Goal: Obtain resource: Download file/media

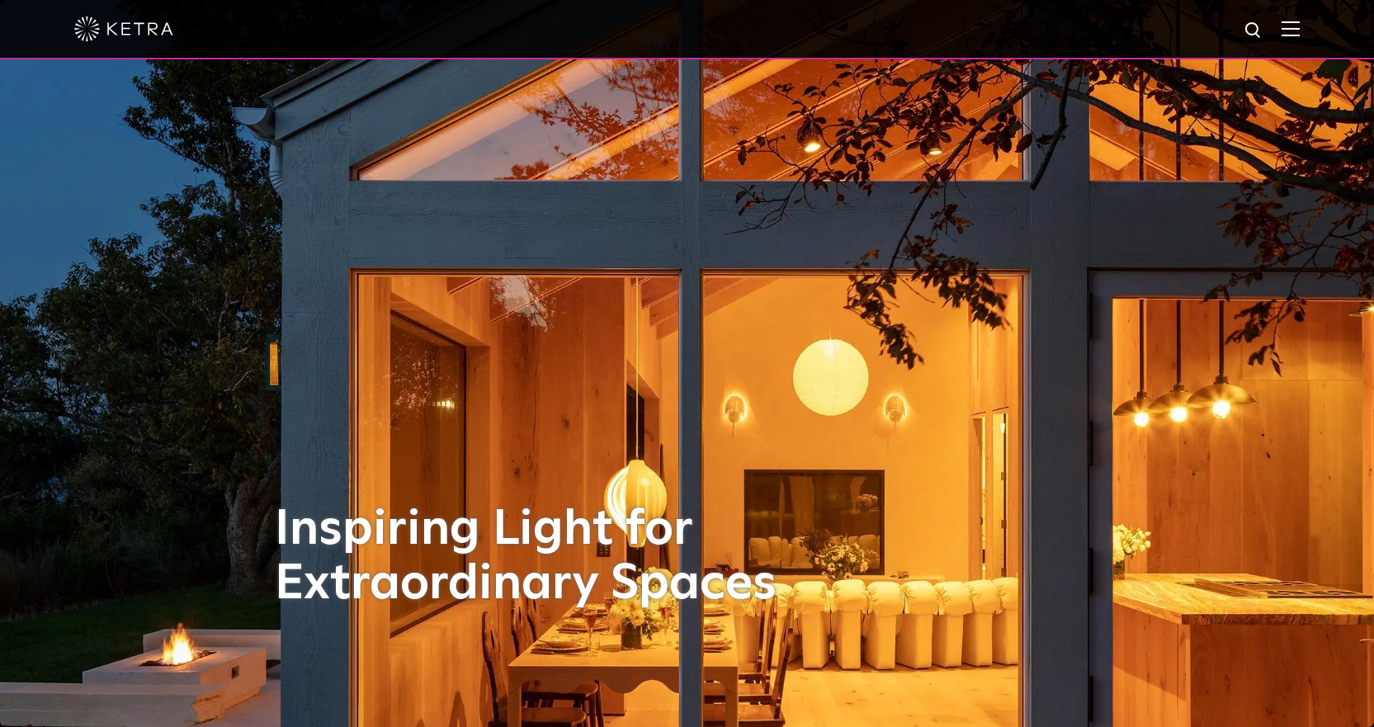
click at [1300, 30] on img at bounding box center [1290, 29] width 18 height 16
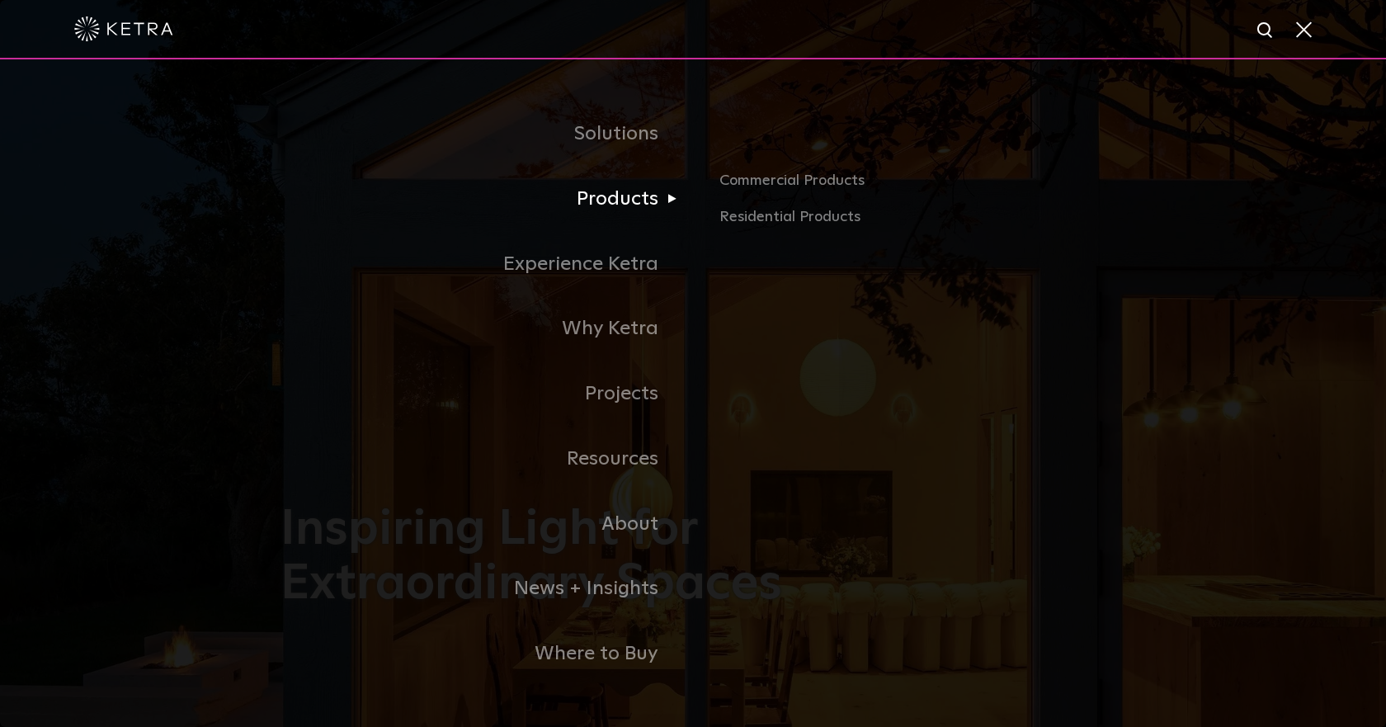
click at [630, 205] on link "Products" at bounding box center [487, 199] width 413 height 65
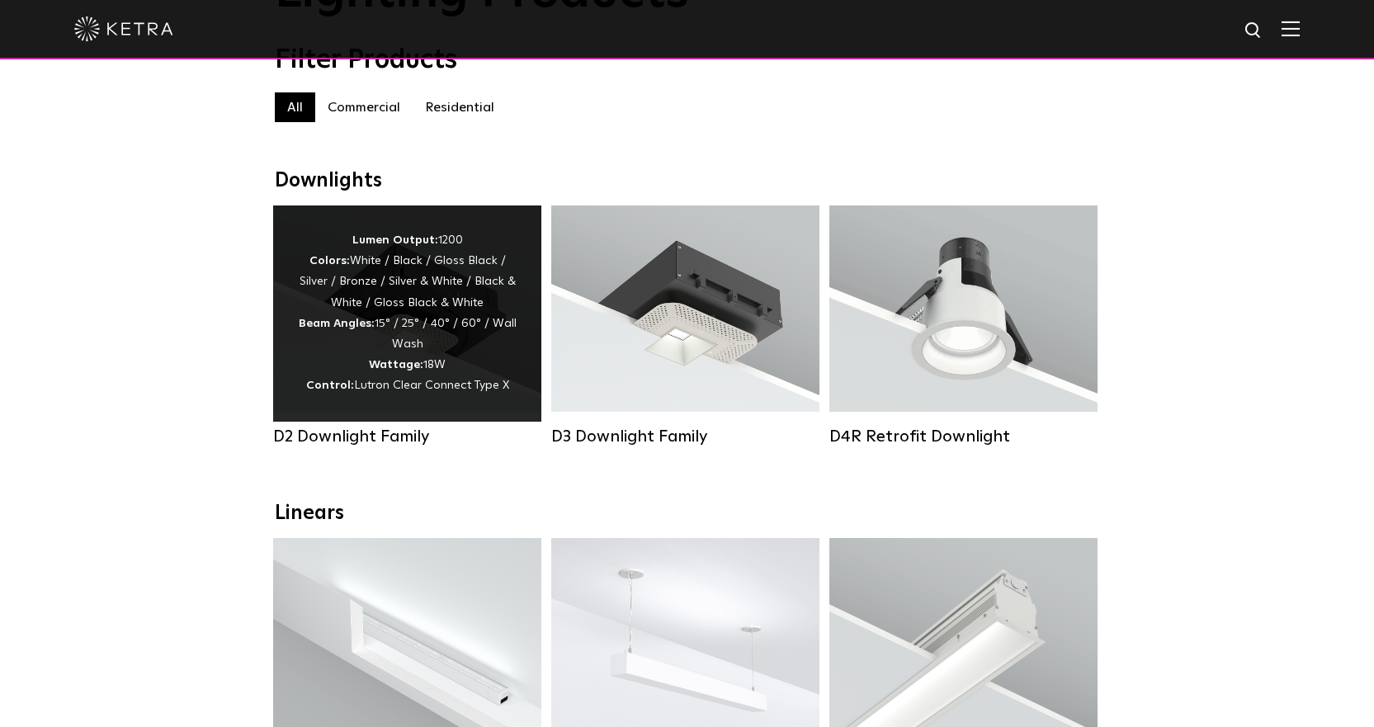
scroll to position [165, 0]
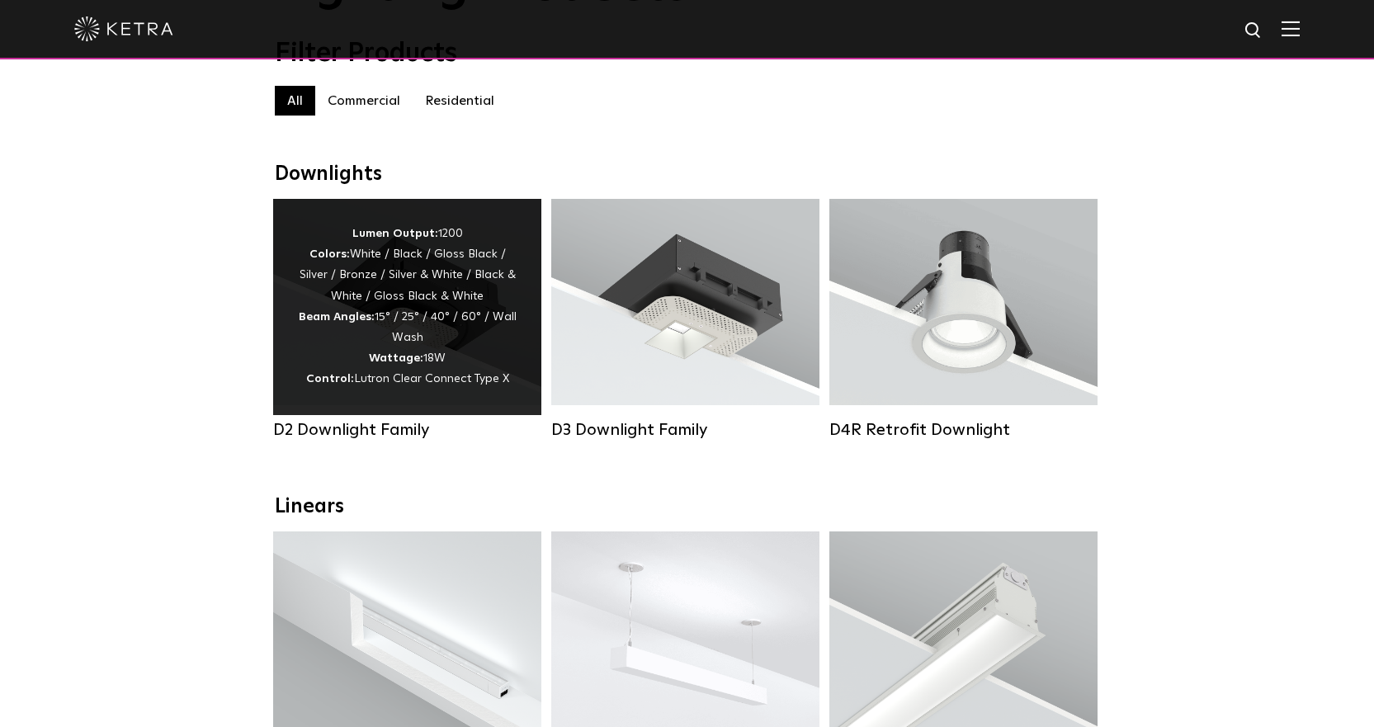
click at [431, 324] on div "Lumen Output: 1200 Colors: White / Black / Gloss Black / Silver / Bronze / Silv…" at bounding box center [407, 307] width 219 height 167
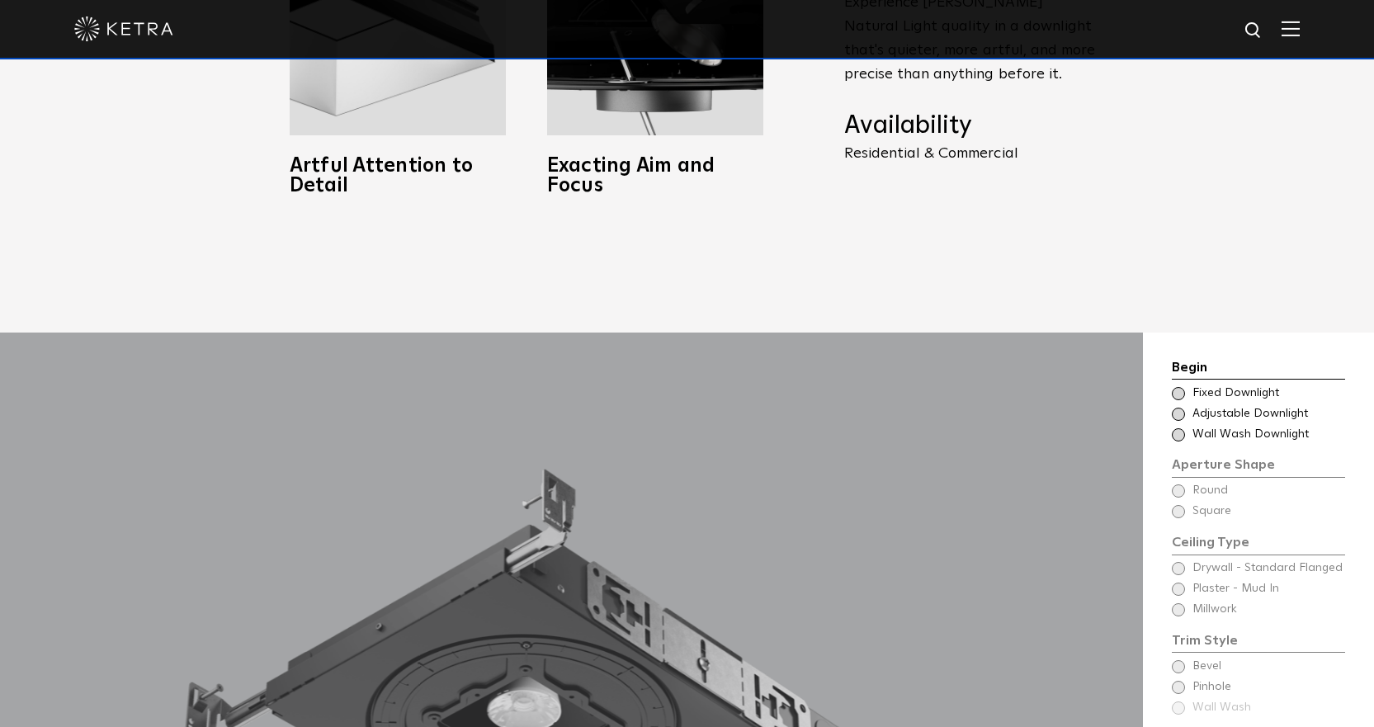
scroll to position [1238, 0]
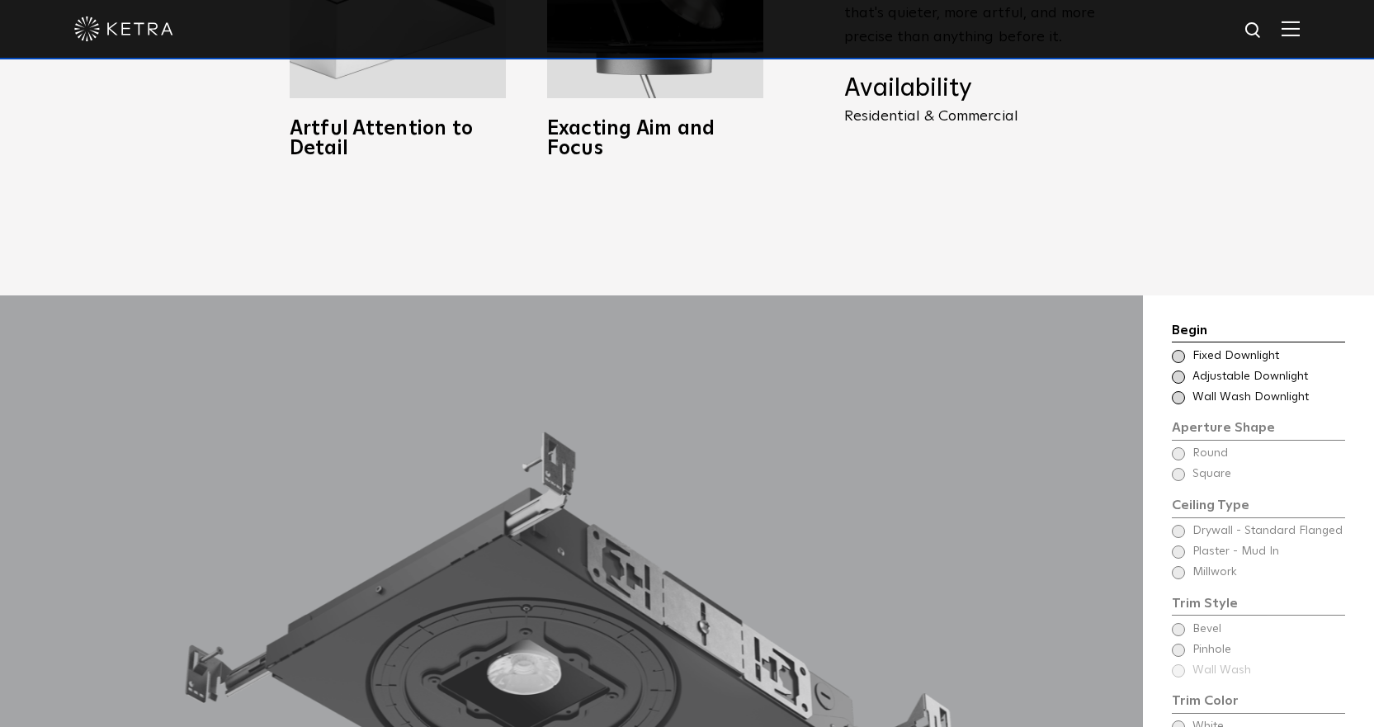
click at [1206, 389] on span "Wall Wash Downlight" at bounding box center [1267, 397] width 151 height 17
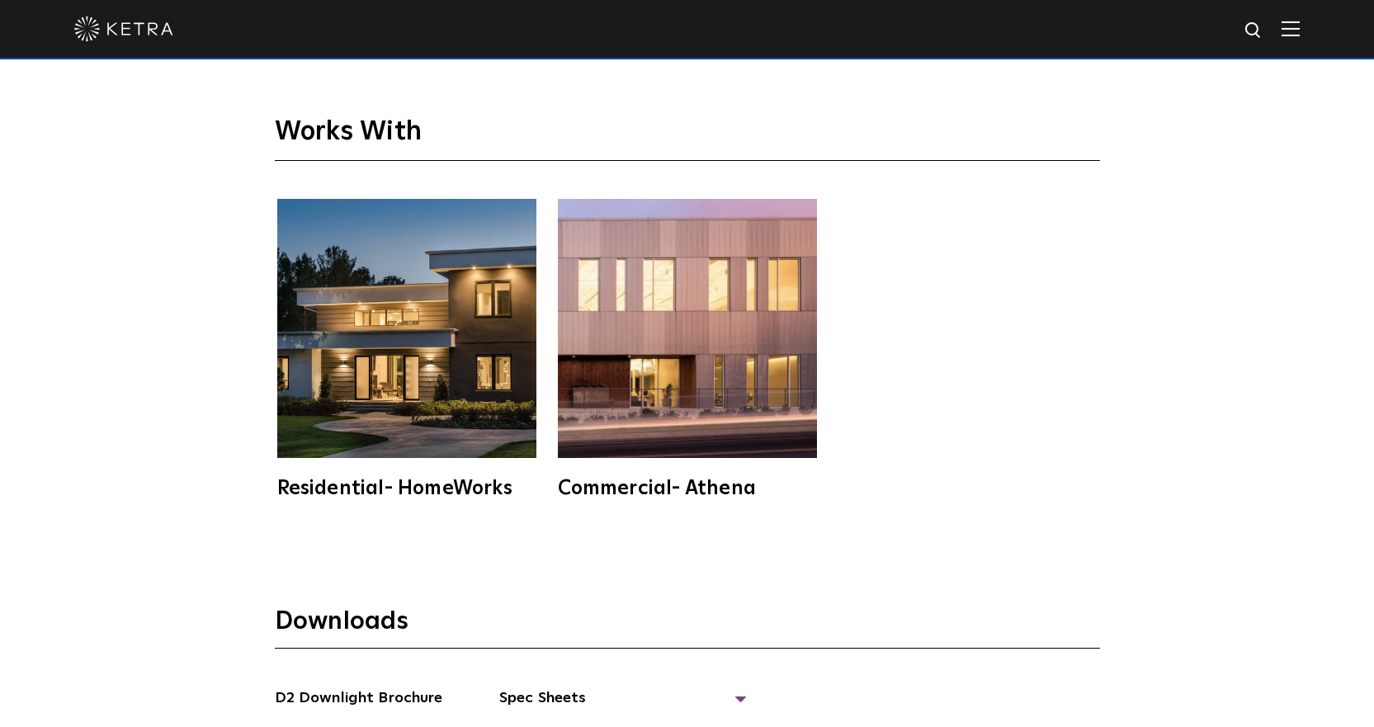
scroll to position [4621, 0]
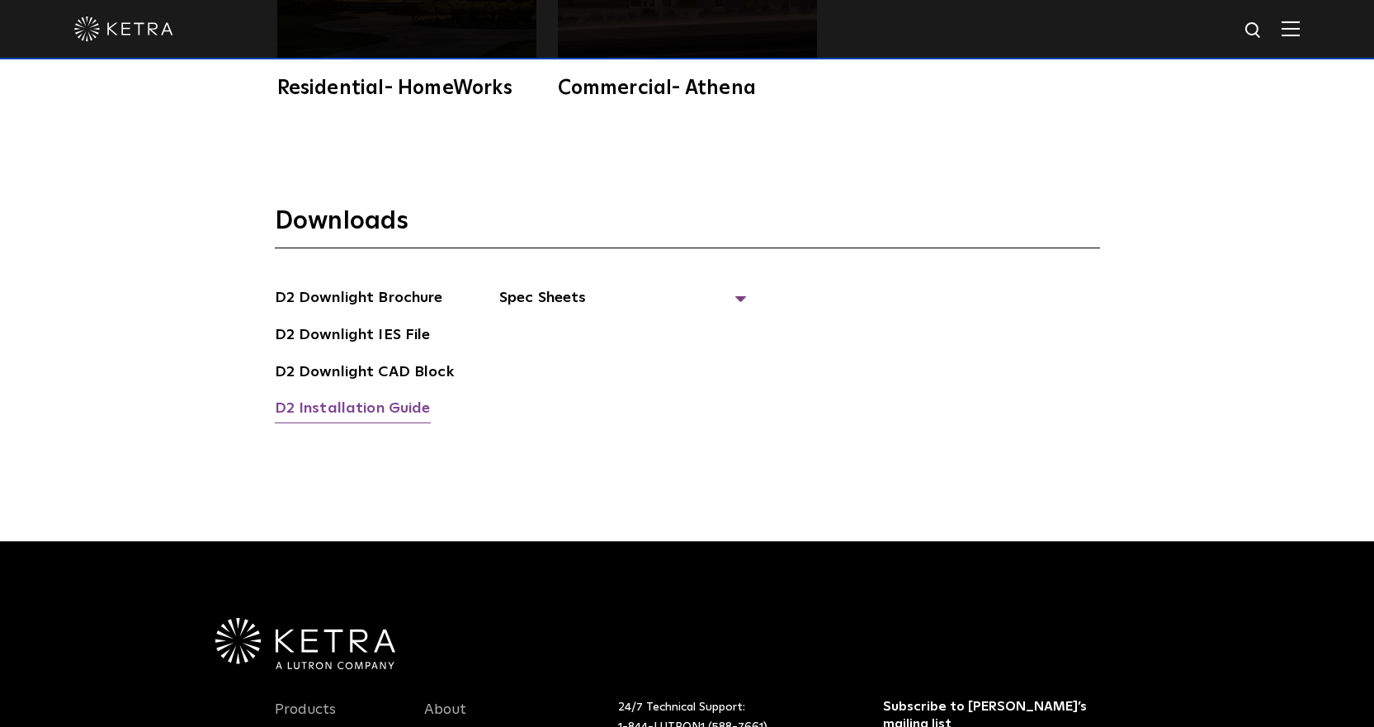
click at [399, 397] on link "D2 Installation Guide" at bounding box center [353, 410] width 156 height 26
